Goal: Task Accomplishment & Management: Use online tool/utility

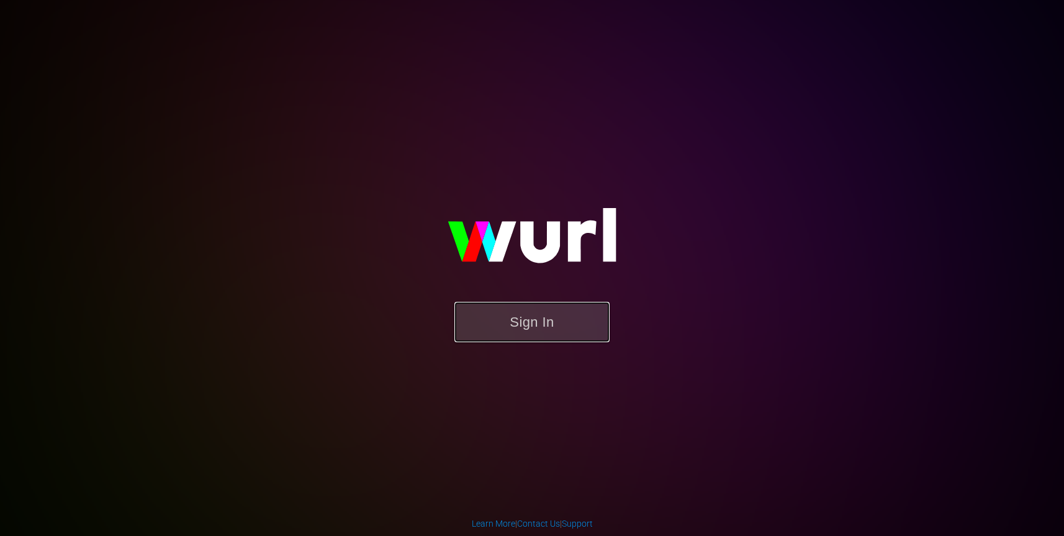
click at [562, 322] on button "Sign In" at bounding box center [531, 322] width 155 height 40
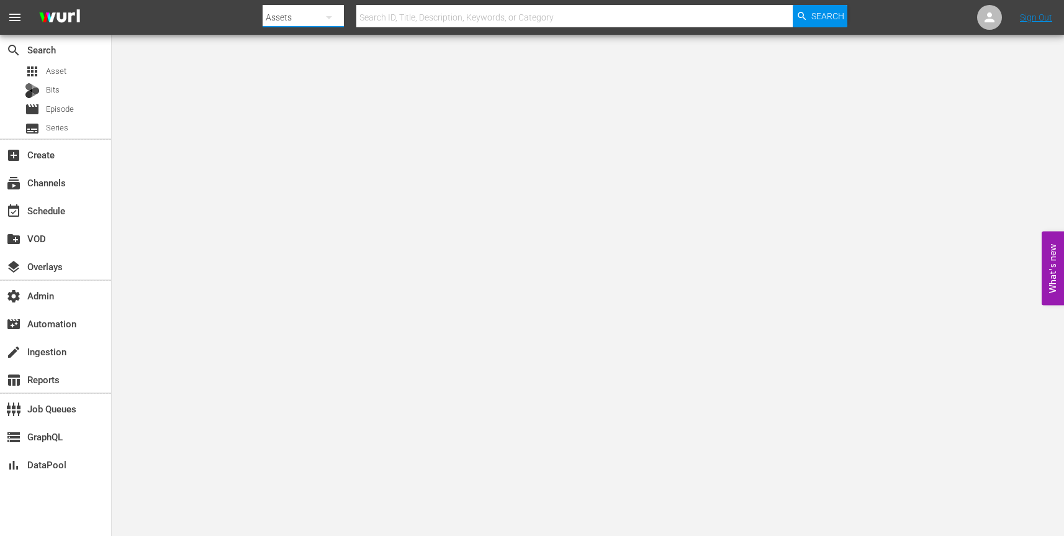
click at [337, 14] on button "button" at bounding box center [329, 17] width 30 height 30
click at [313, 51] on div "Channels" at bounding box center [302, 52] width 50 height 20
click at [447, 14] on input "text" at bounding box center [574, 17] width 436 height 30
paste input "airvuz_dronetv_1"
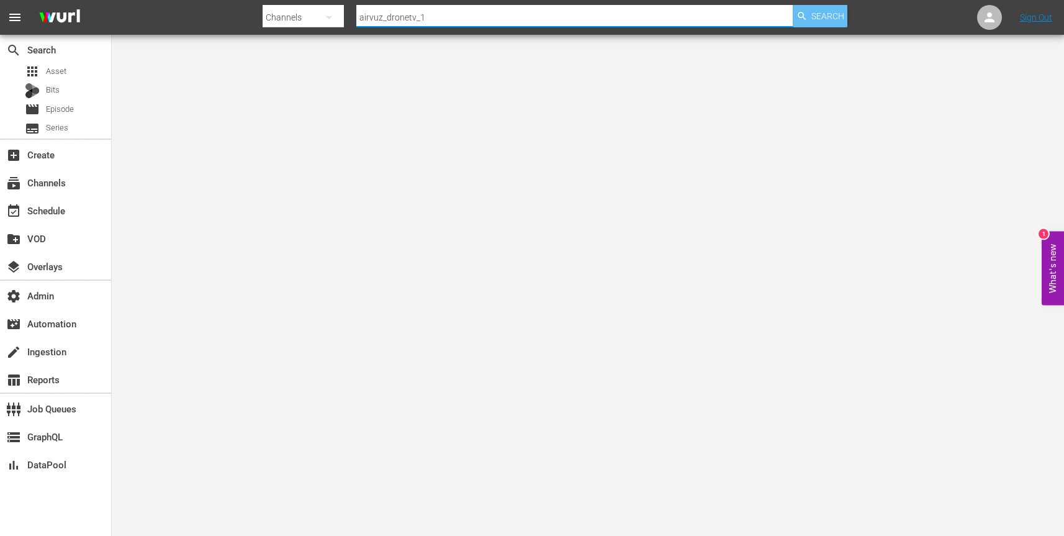
type input "airvuz_dronetv_1"
click at [816, 18] on span "Search" at bounding box center [827, 16] width 33 height 22
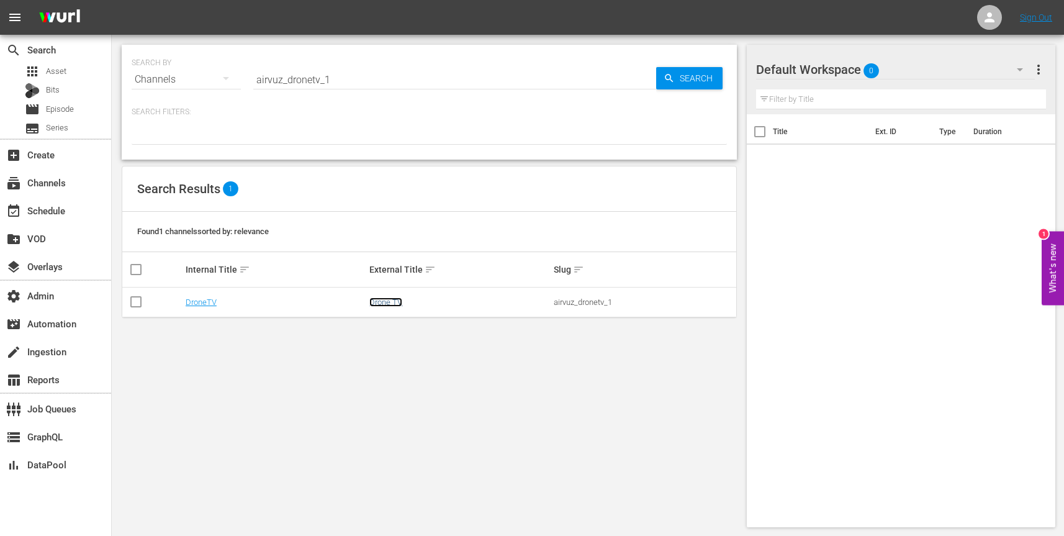
click at [387, 305] on link "Drone TV" at bounding box center [385, 301] width 33 height 9
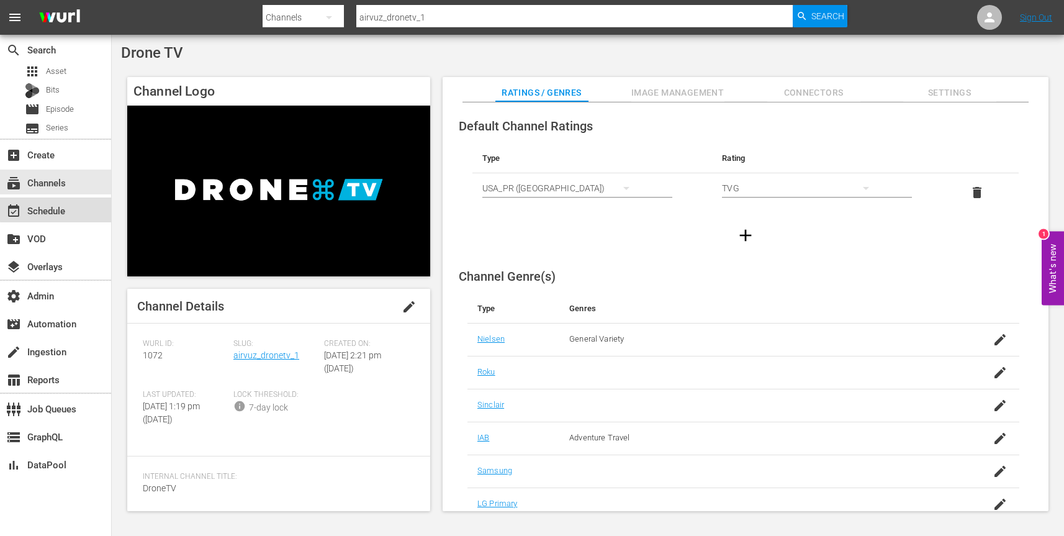
click at [66, 208] on div "event_available Schedule" at bounding box center [35, 208] width 70 height 11
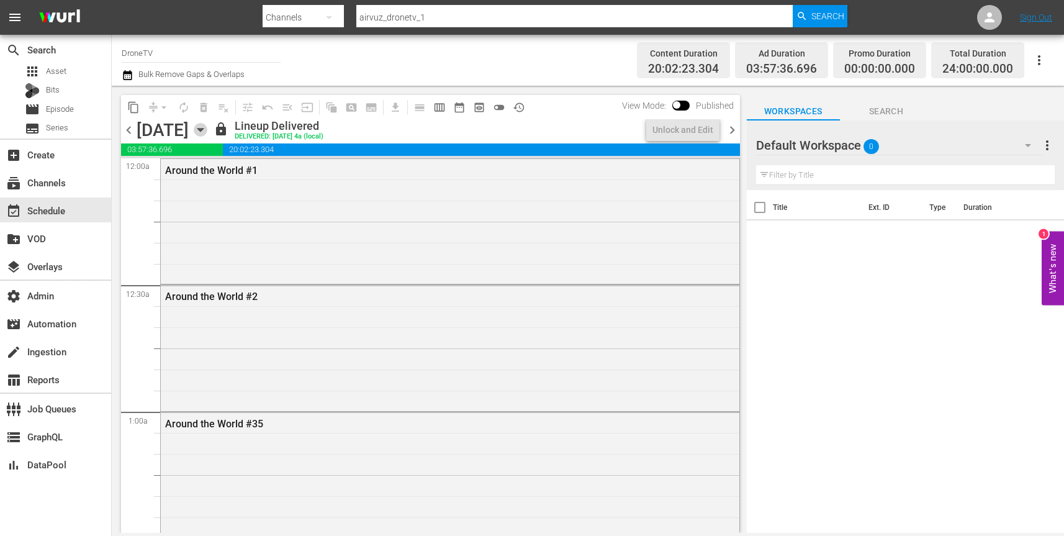
click at [203, 128] on icon "button" at bounding box center [200, 129] width 6 height 3
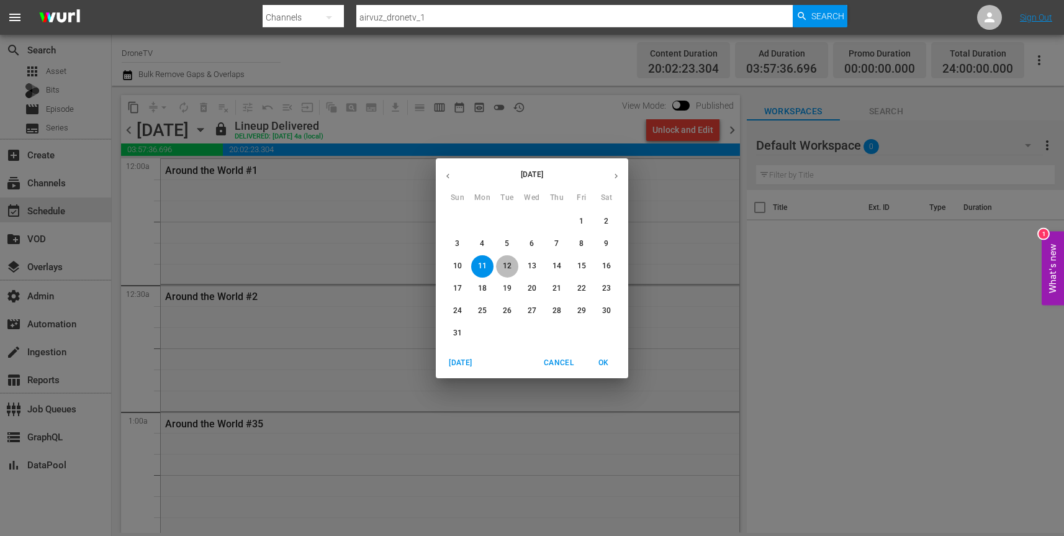
click at [507, 264] on p "12" at bounding box center [507, 266] width 9 height 11
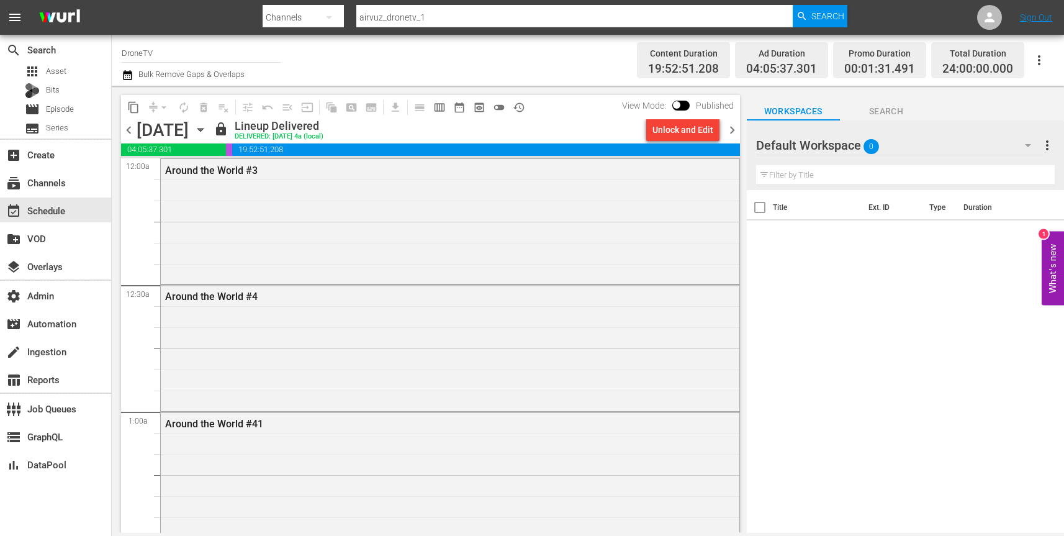
click at [684, 139] on div "Unlock and Edit" at bounding box center [682, 130] width 61 height 22
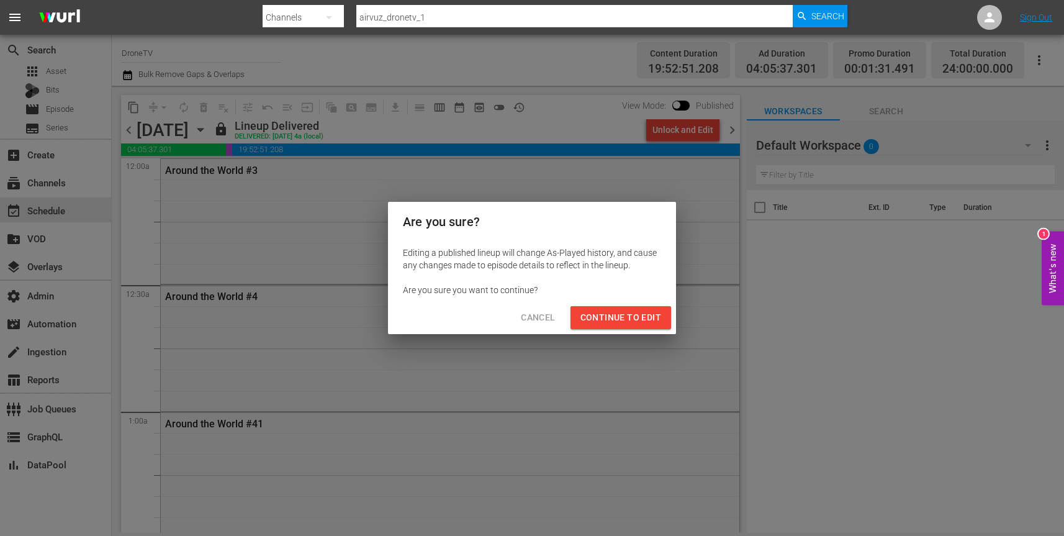
click at [621, 318] on span "Continue to Edit" at bounding box center [620, 318] width 81 height 16
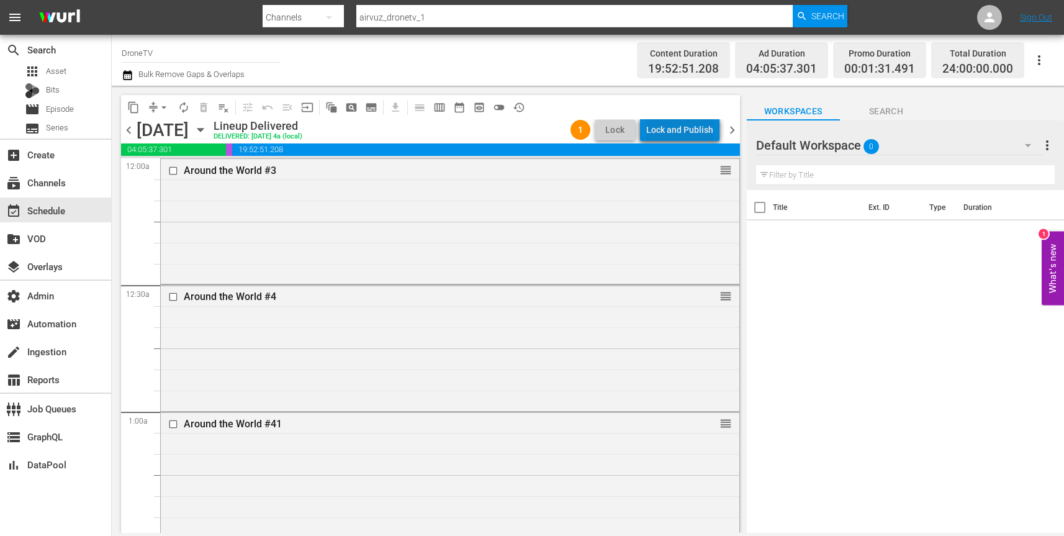
click at [691, 129] on div "Lock and Publish" at bounding box center [679, 130] width 67 height 22
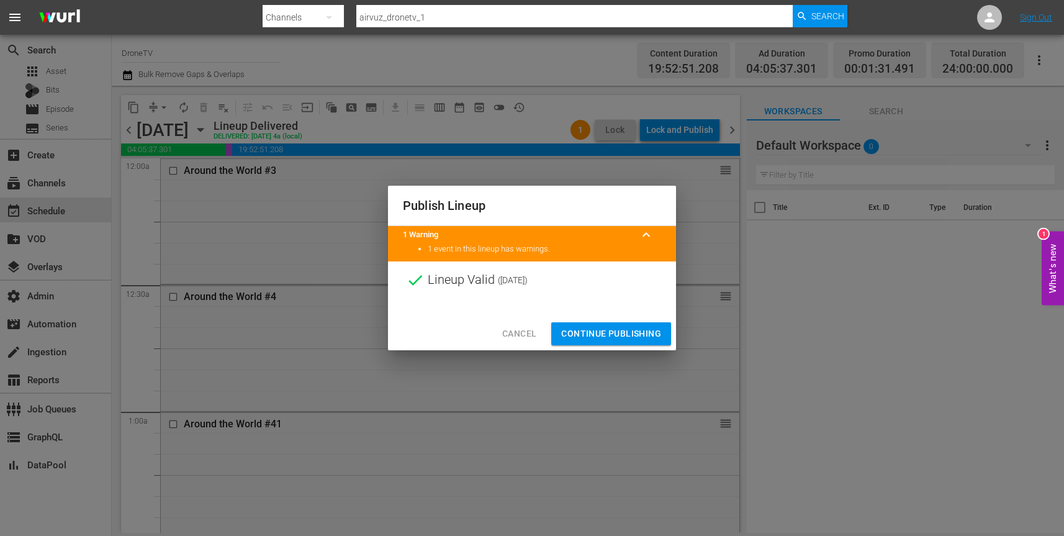
click at [614, 331] on span "Continue Publishing" at bounding box center [611, 334] width 100 height 16
